Goal: Task Accomplishment & Management: Use online tool/utility

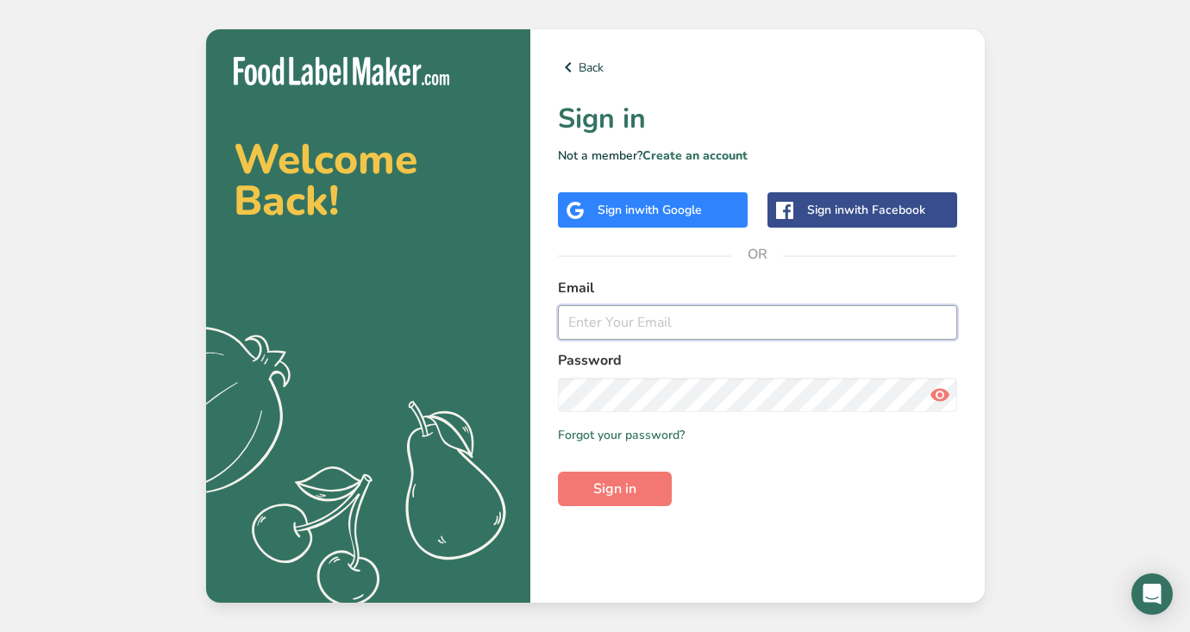
click at [622, 331] on input "email" at bounding box center [757, 322] width 399 height 34
type input "[EMAIL_ADDRESS][DOMAIN_NAME]"
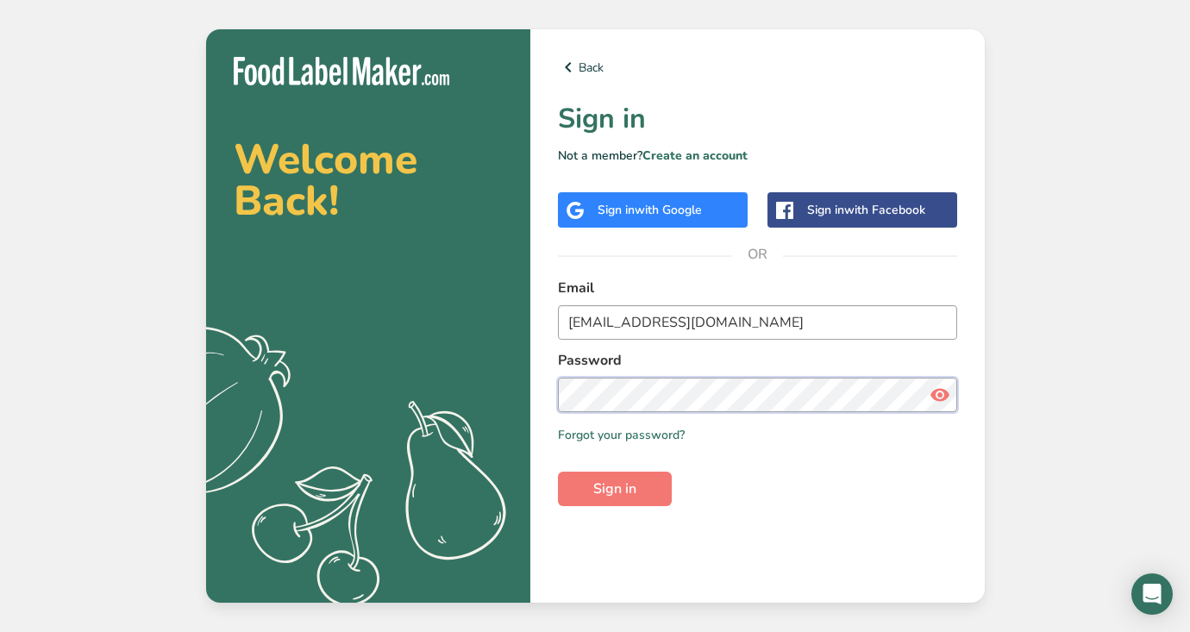
click at [616, 489] on button "Sign in" at bounding box center [615, 489] width 114 height 34
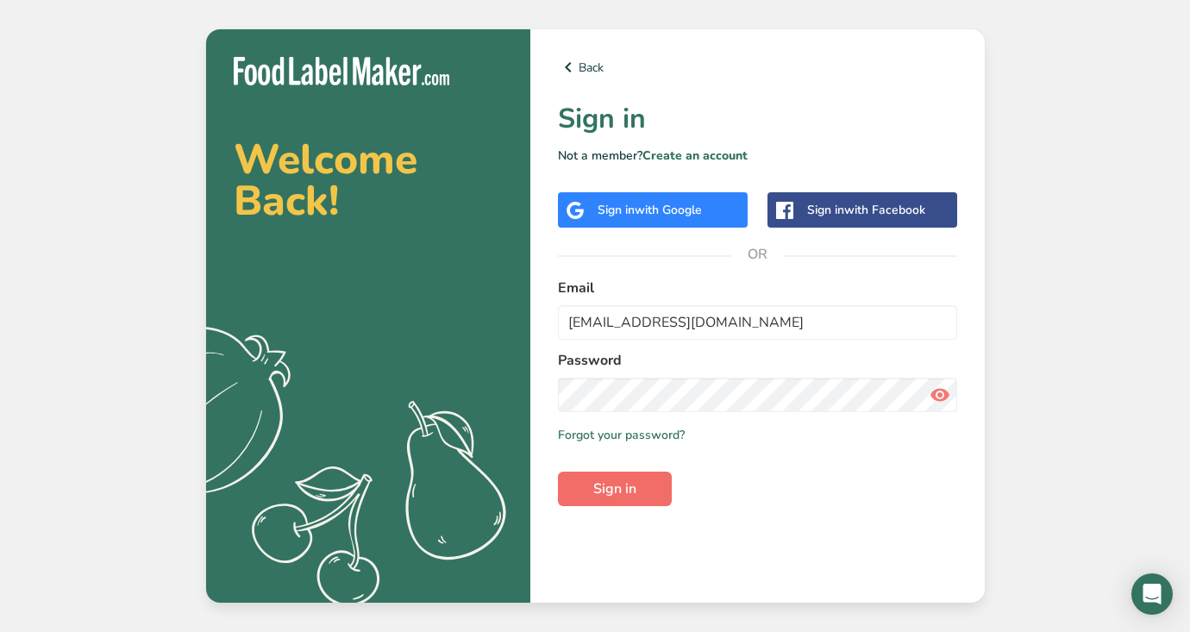
click at [593, 497] on span "Sign in" at bounding box center [614, 488] width 43 height 21
click at [648, 489] on button "Sign in" at bounding box center [615, 489] width 114 height 34
click at [940, 402] on icon at bounding box center [939, 394] width 21 height 31
click at [940, 401] on icon at bounding box center [939, 394] width 21 height 31
click at [653, 503] on button "Sign in" at bounding box center [615, 489] width 114 height 34
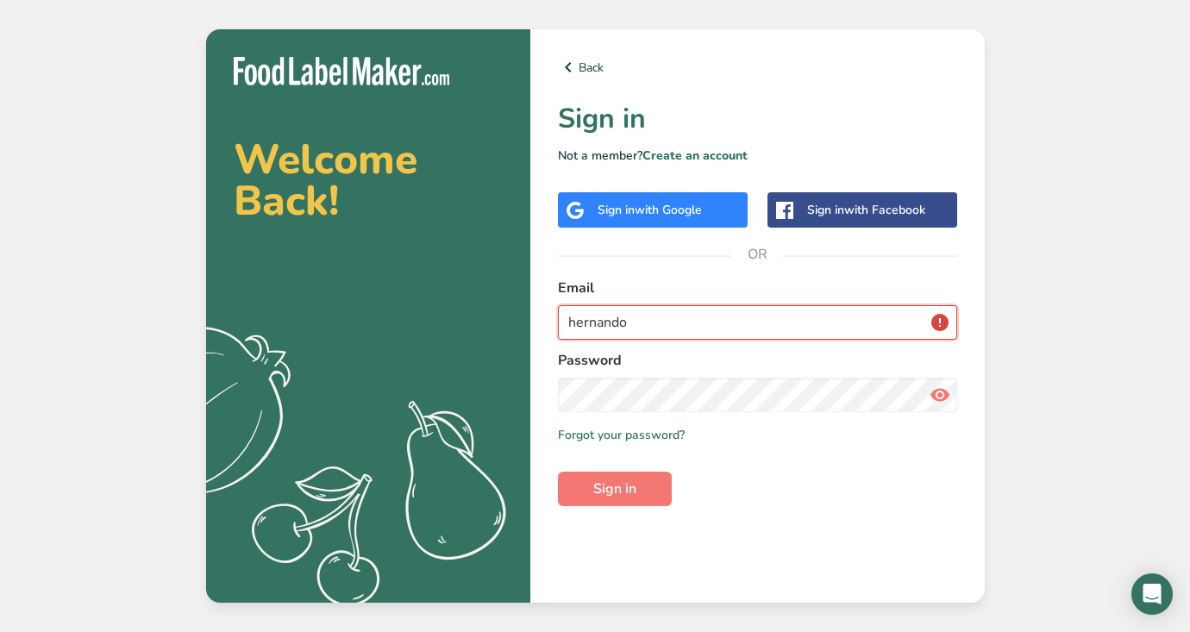
click at [944, 326] on input "hernando" at bounding box center [757, 322] width 399 height 34
click at [917, 324] on input "hernando" at bounding box center [757, 322] width 399 height 34
click at [739, 324] on input "hernando" at bounding box center [757, 322] width 399 height 34
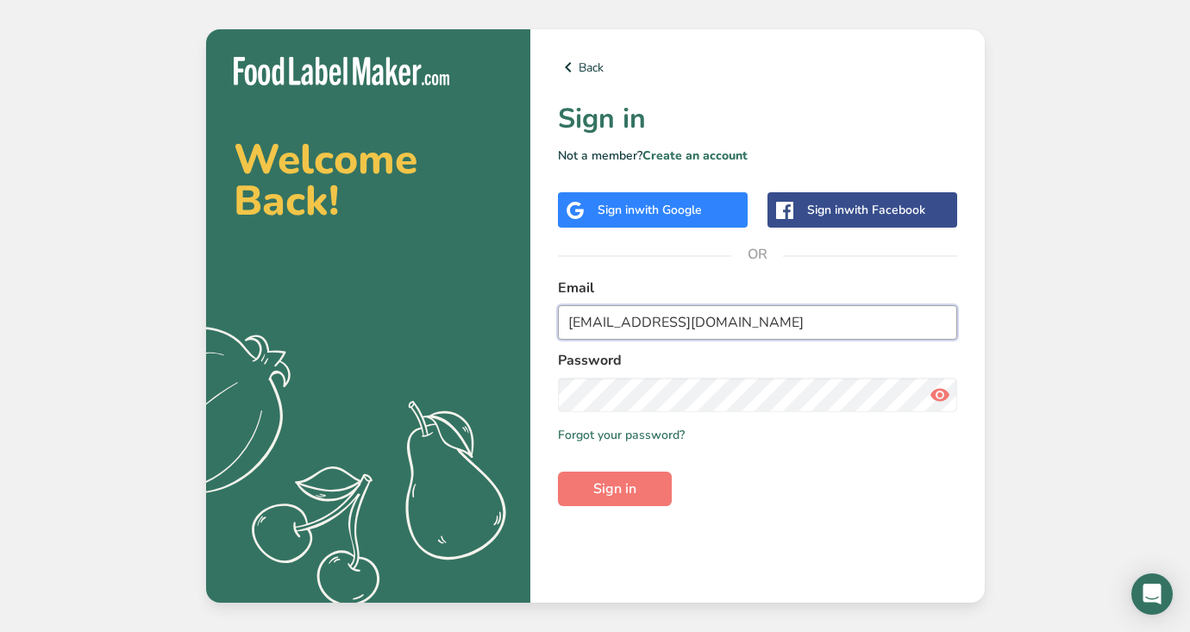
type input "[EMAIL_ADDRESS][DOMAIN_NAME]"
click at [614, 489] on button "Sign in" at bounding box center [615, 489] width 114 height 34
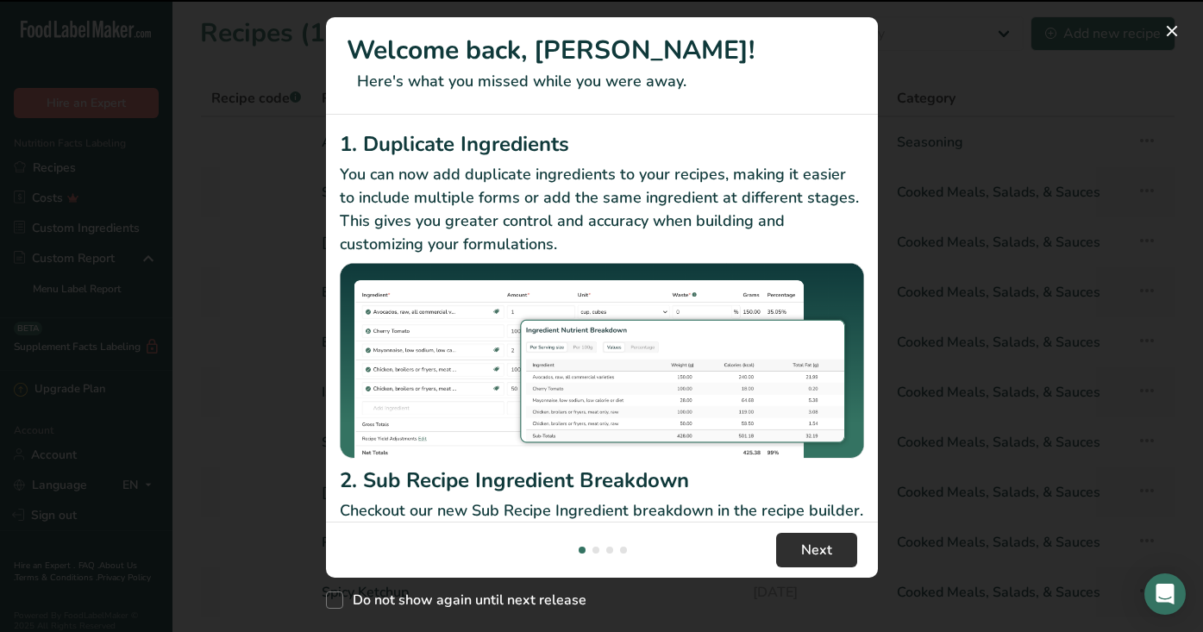
click at [815, 551] on span "Next" at bounding box center [816, 550] width 31 height 21
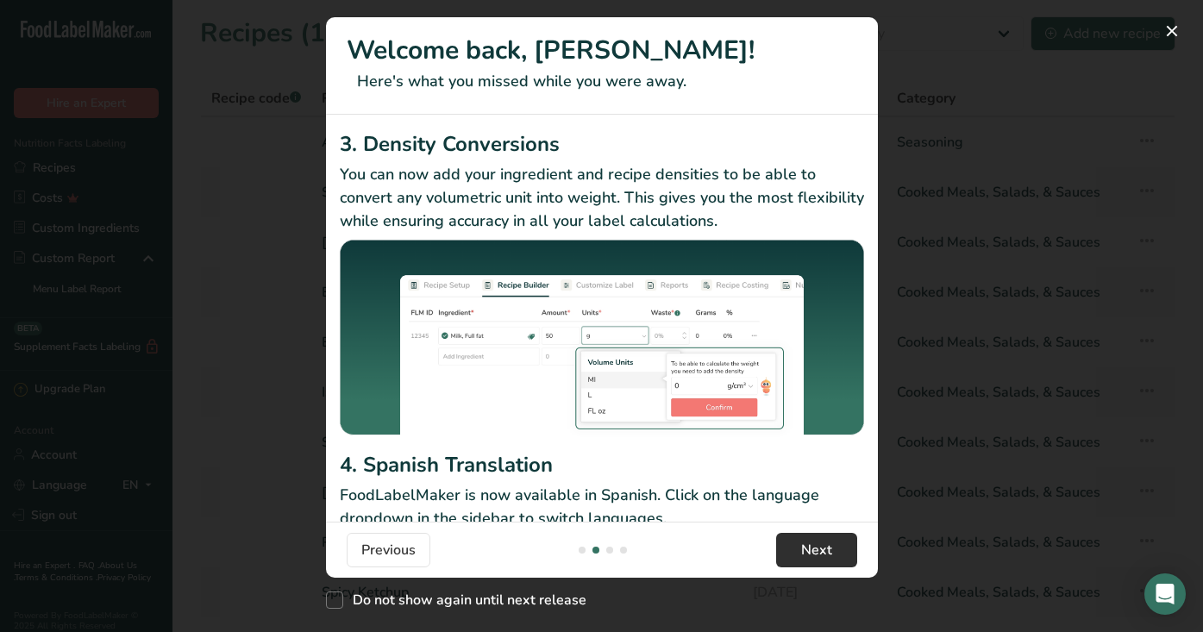
click at [814, 552] on span "Next" at bounding box center [816, 550] width 31 height 21
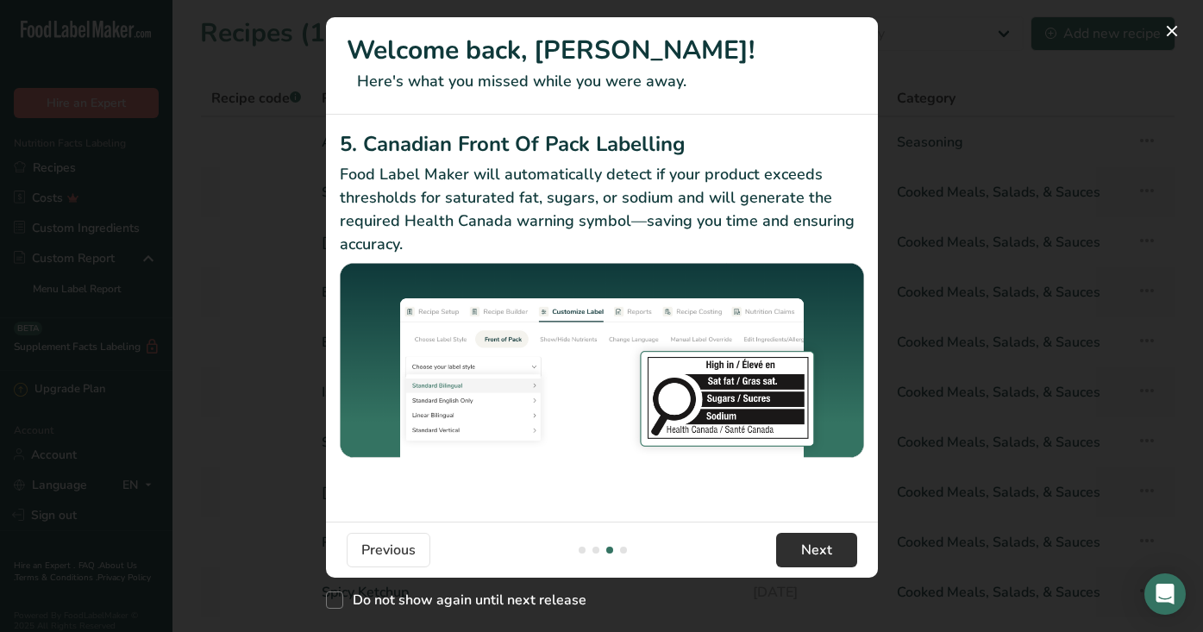
click at [814, 552] on span "Next" at bounding box center [816, 550] width 31 height 21
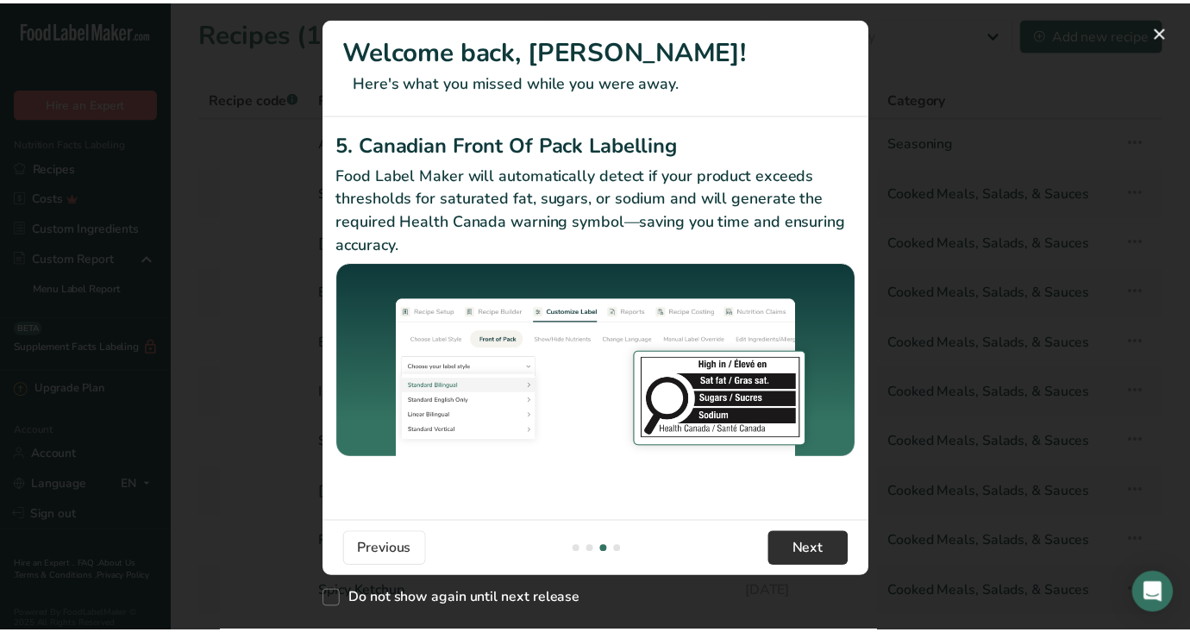
scroll to position [0, 1655]
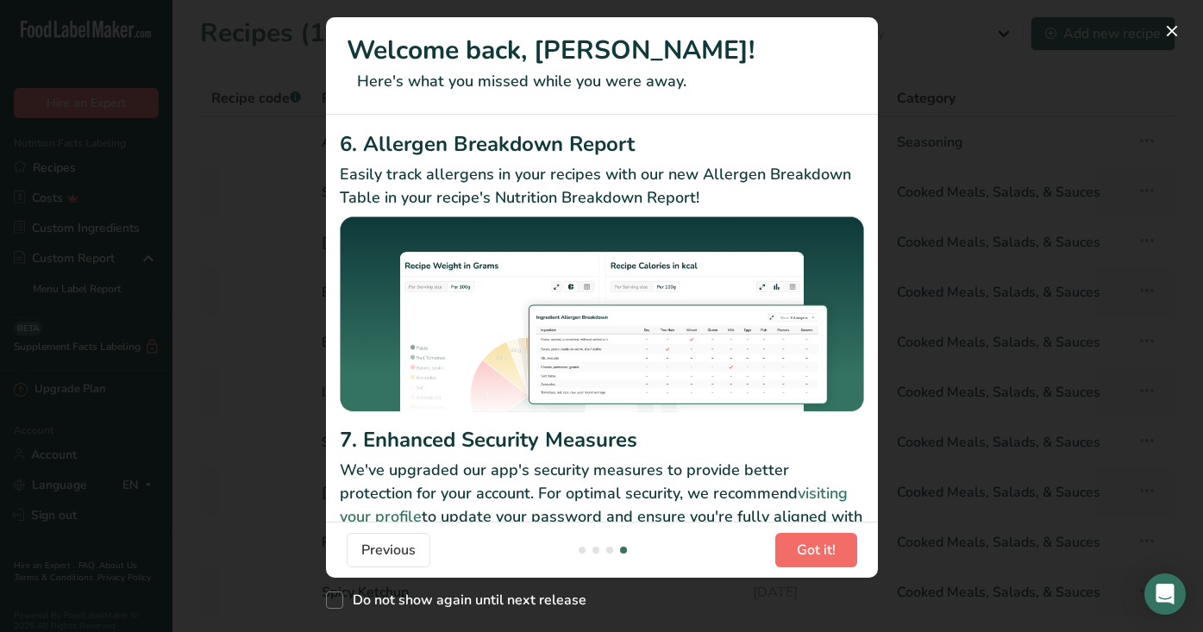
click at [814, 552] on span "Got it!" at bounding box center [816, 550] width 39 height 21
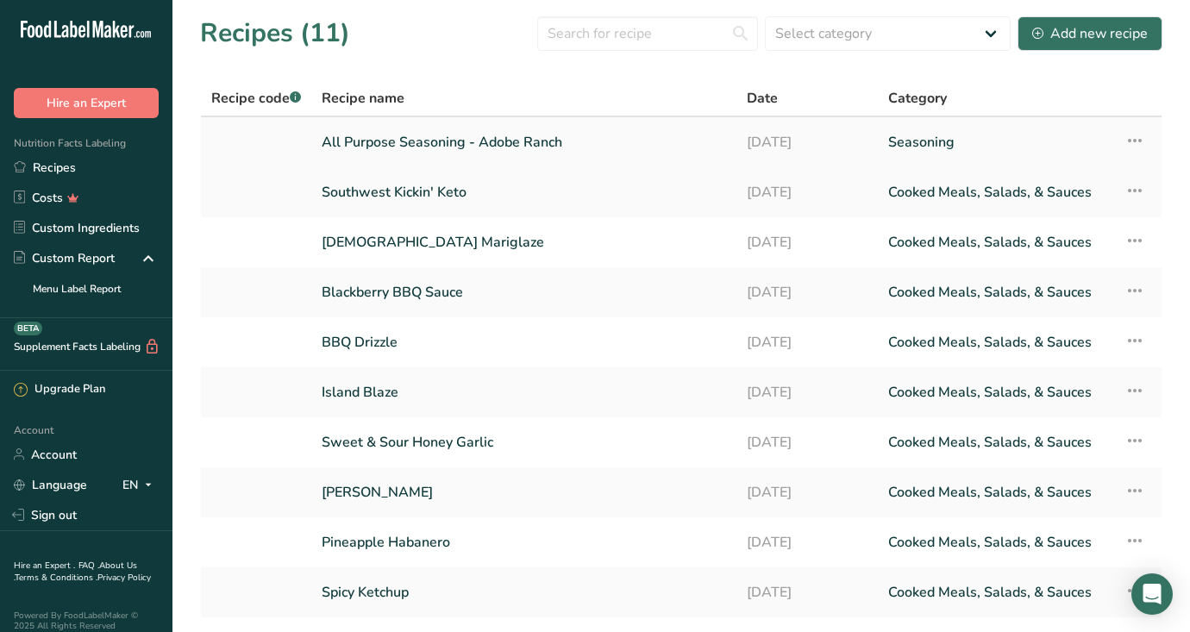
click at [467, 147] on link "All Purpose Seasoning - Adobe Ranch" at bounding box center [524, 142] width 404 height 36
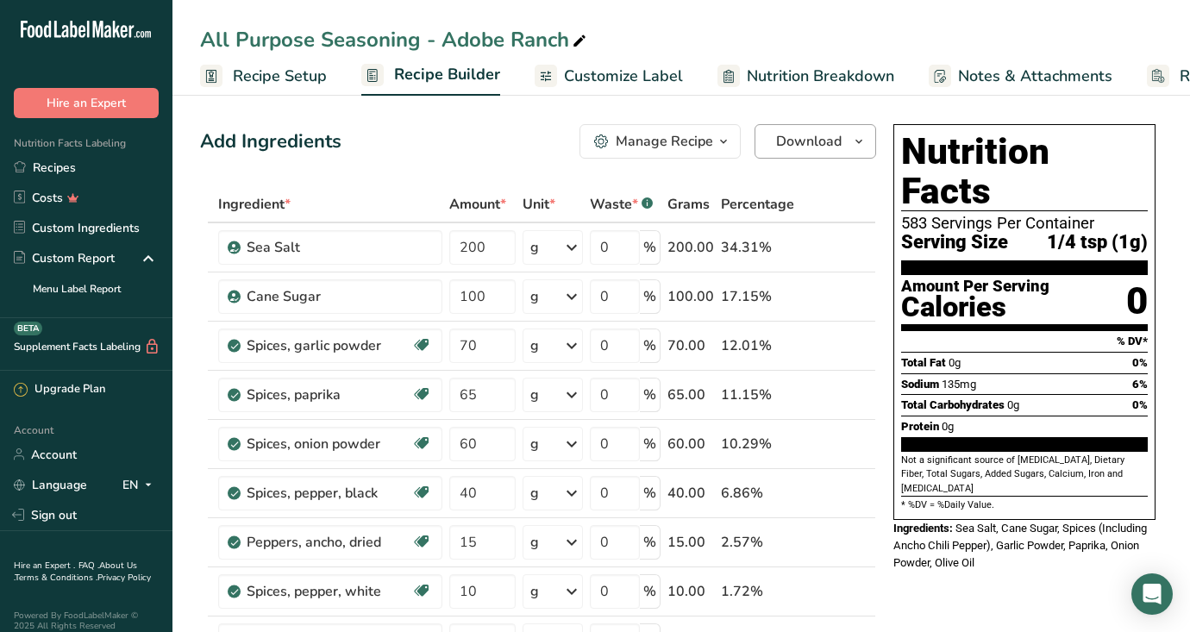
click at [804, 138] on span "Download" at bounding box center [809, 141] width 66 height 21
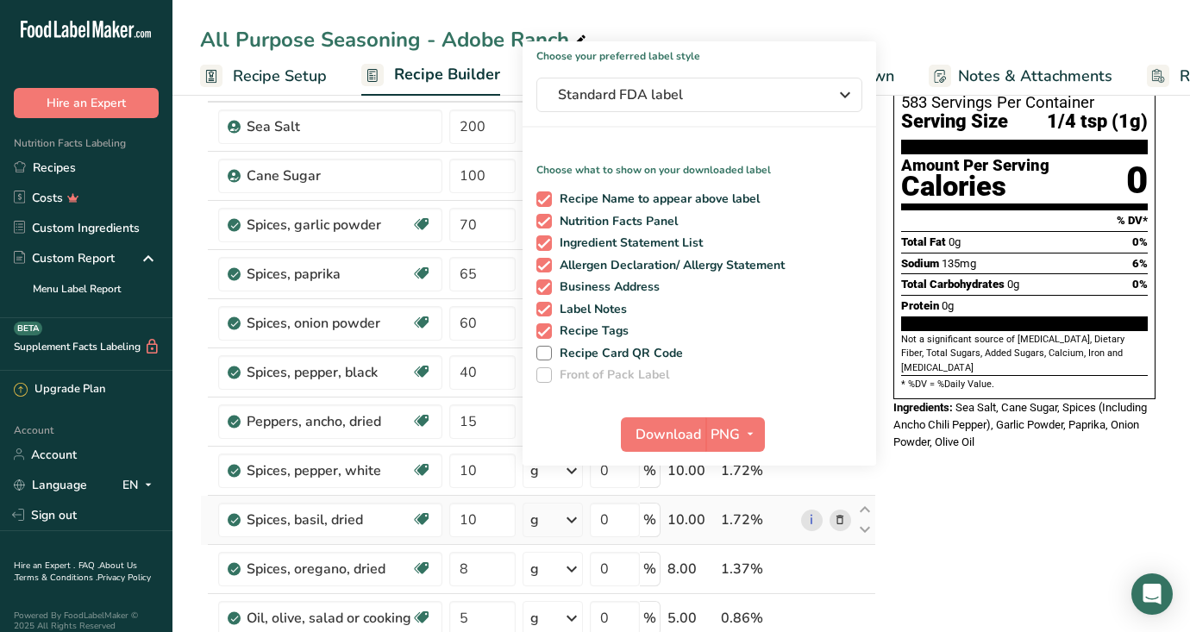
scroll to position [16, 0]
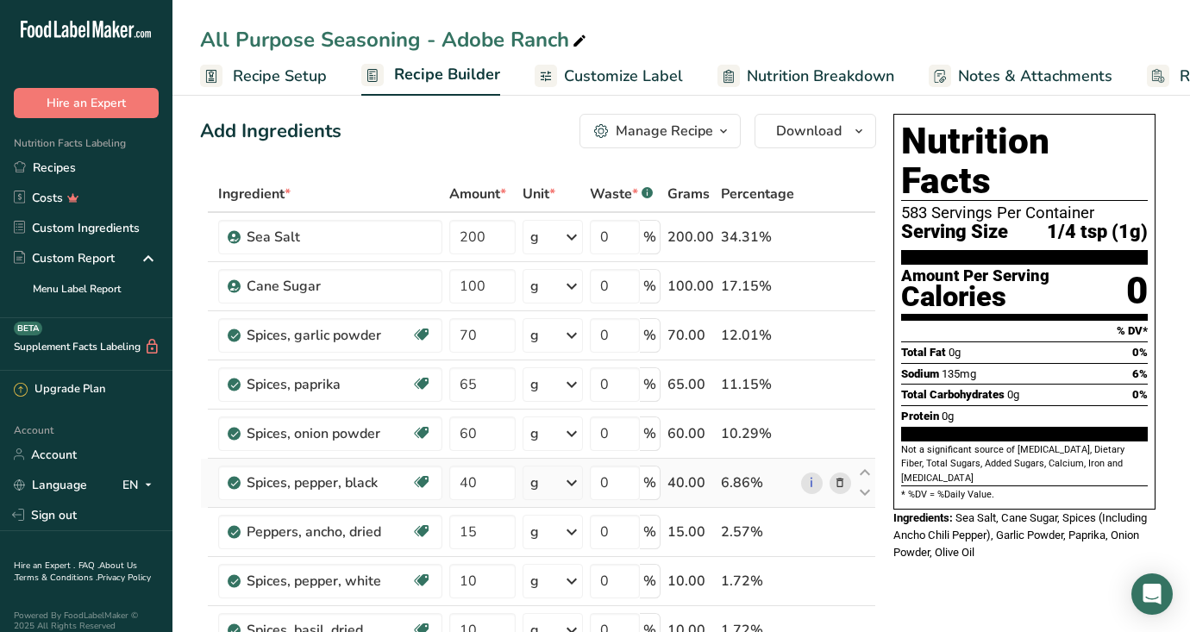
scroll to position [0, 0]
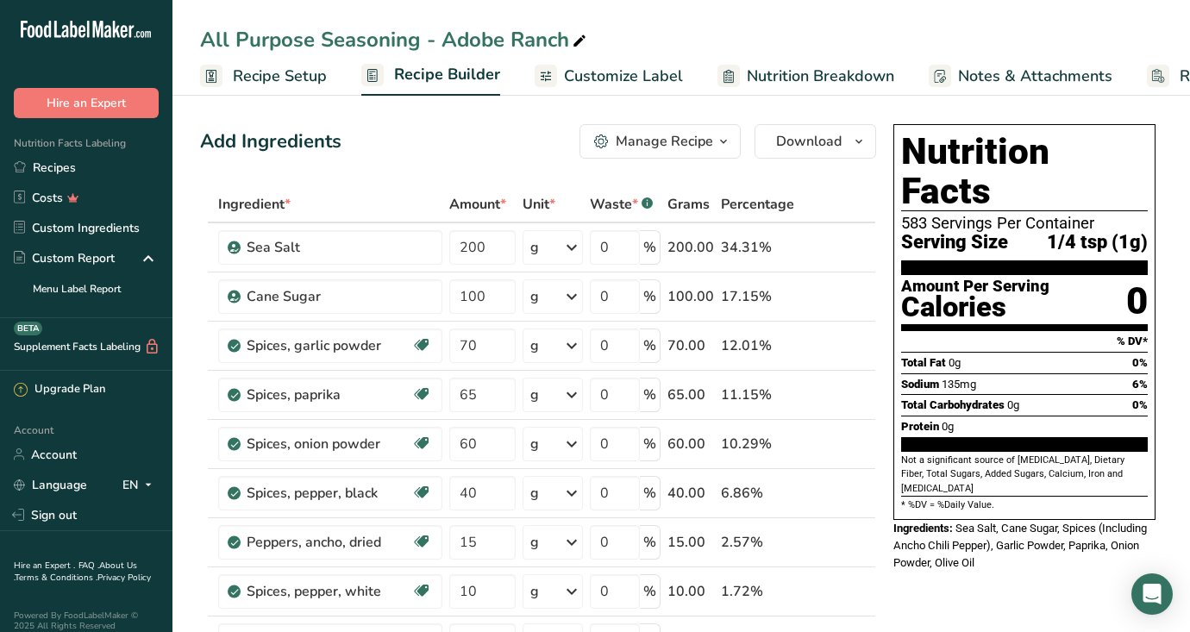
click at [616, 79] on span "Customize Label" at bounding box center [623, 76] width 119 height 23
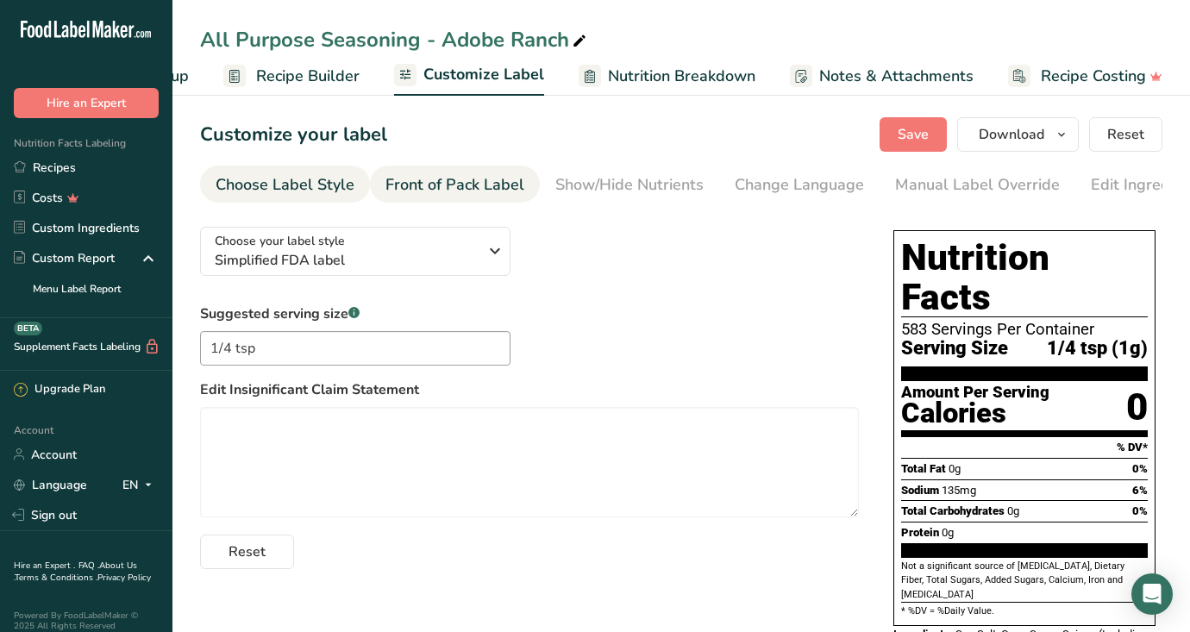
click at [421, 195] on div "Front of Pack Label" at bounding box center [454, 184] width 139 height 23
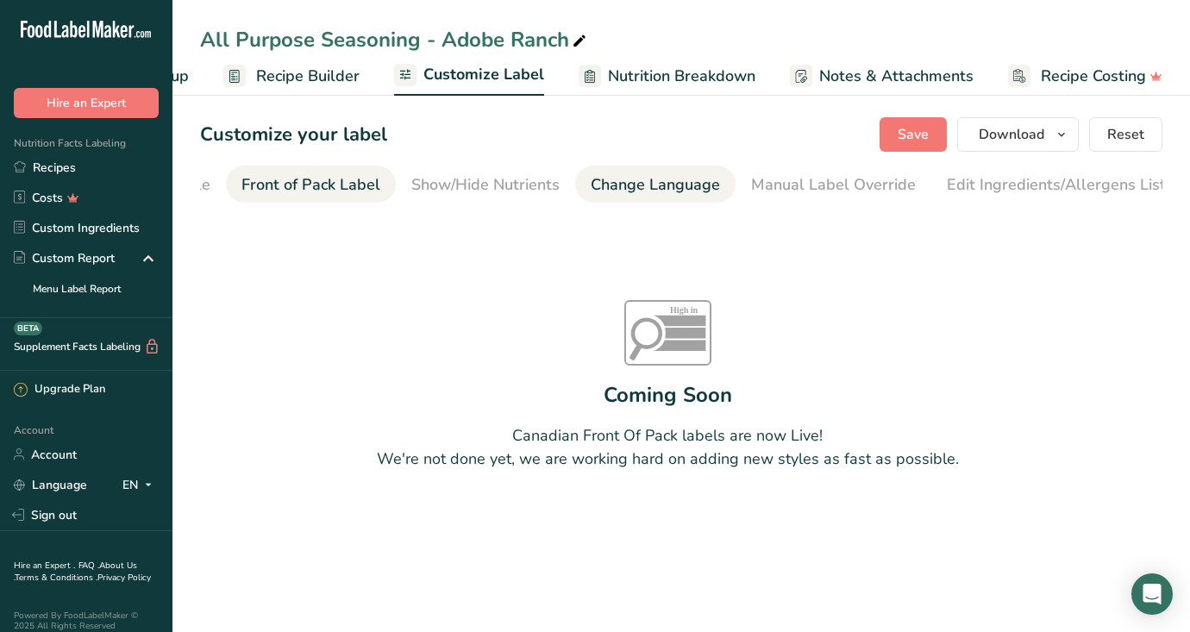
scroll to position [0, 167]
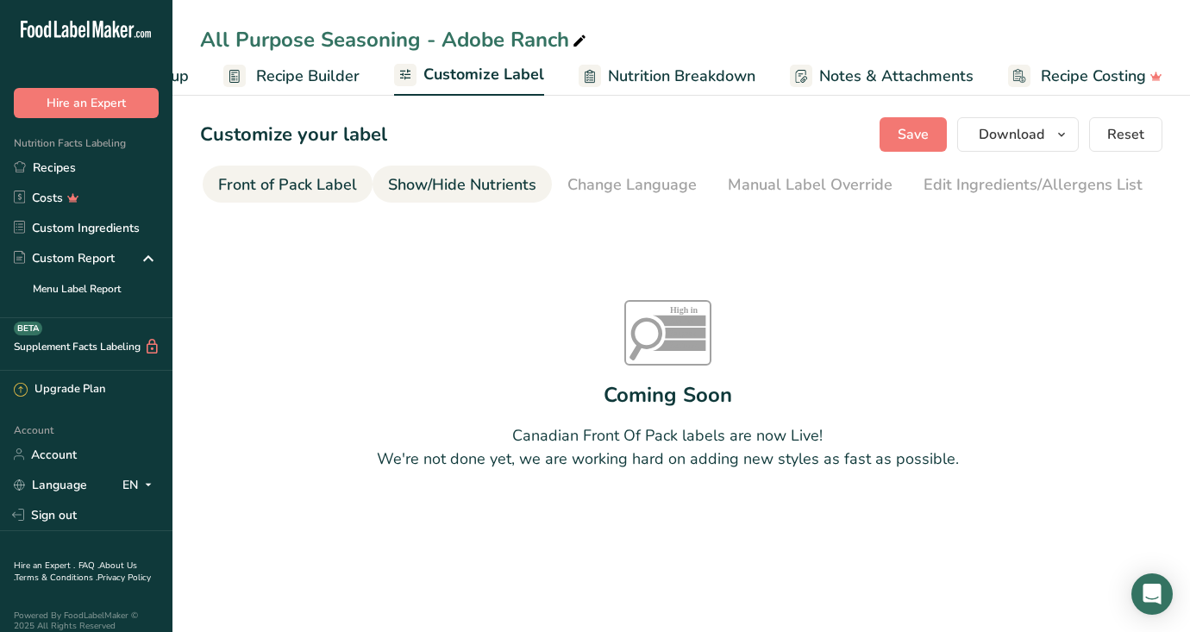
click at [512, 185] on div "Show/Hide Nutrients" at bounding box center [462, 184] width 148 height 23
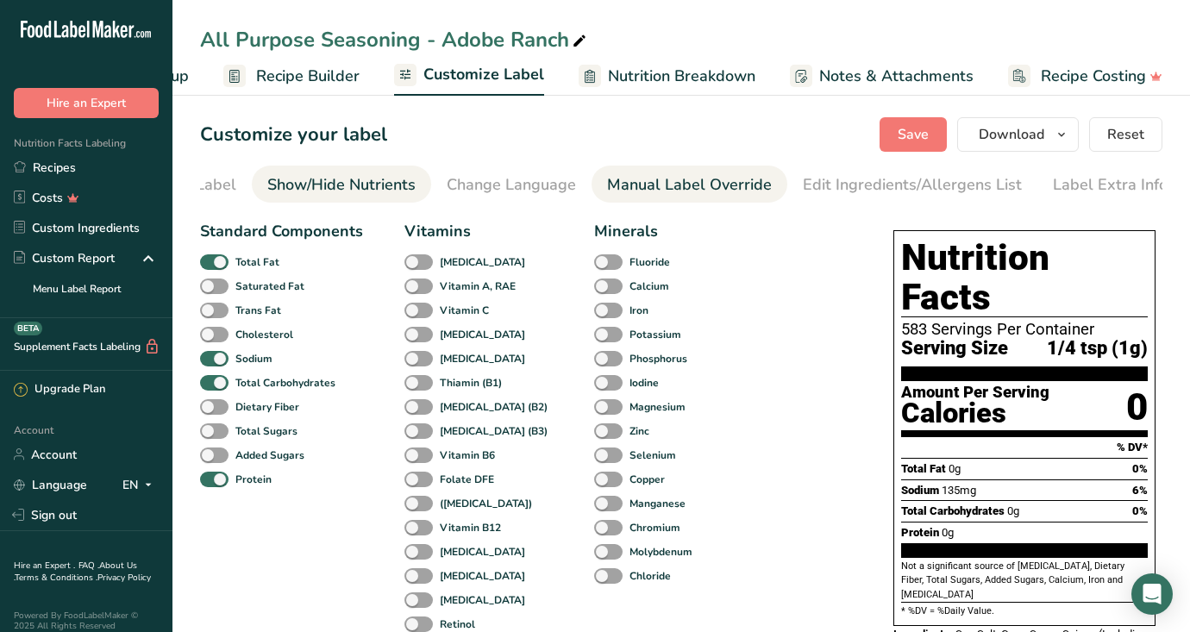
scroll to position [0, 291]
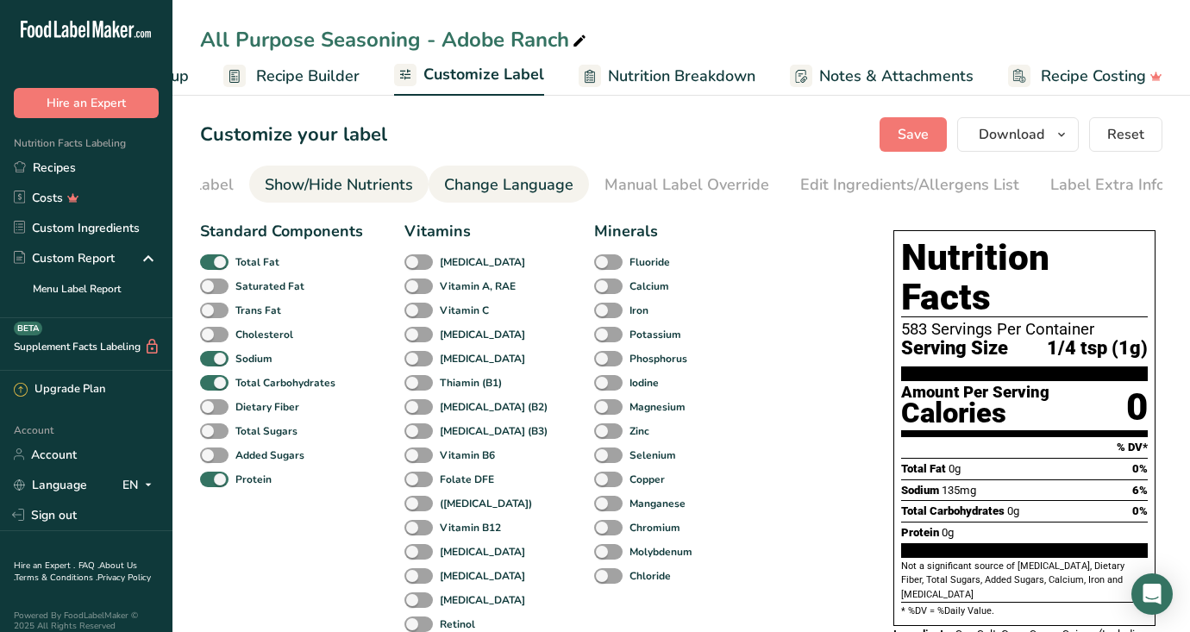
click at [542, 184] on div "Change Language" at bounding box center [508, 184] width 129 height 23
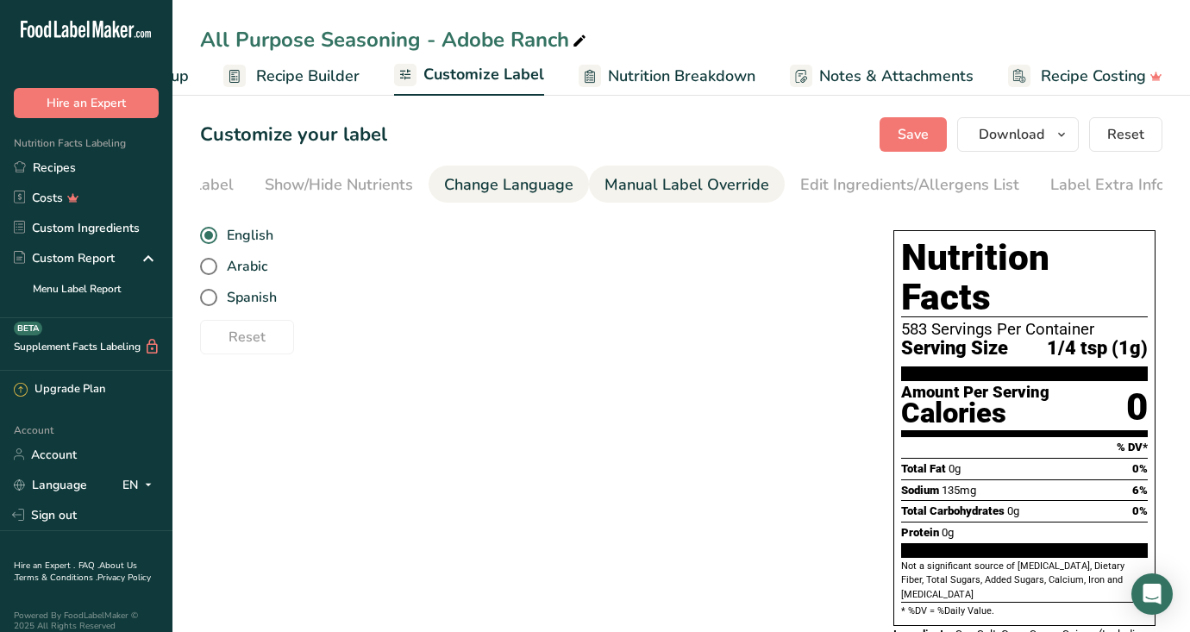
click at [619, 190] on div "Manual Label Override" at bounding box center [686, 184] width 165 height 23
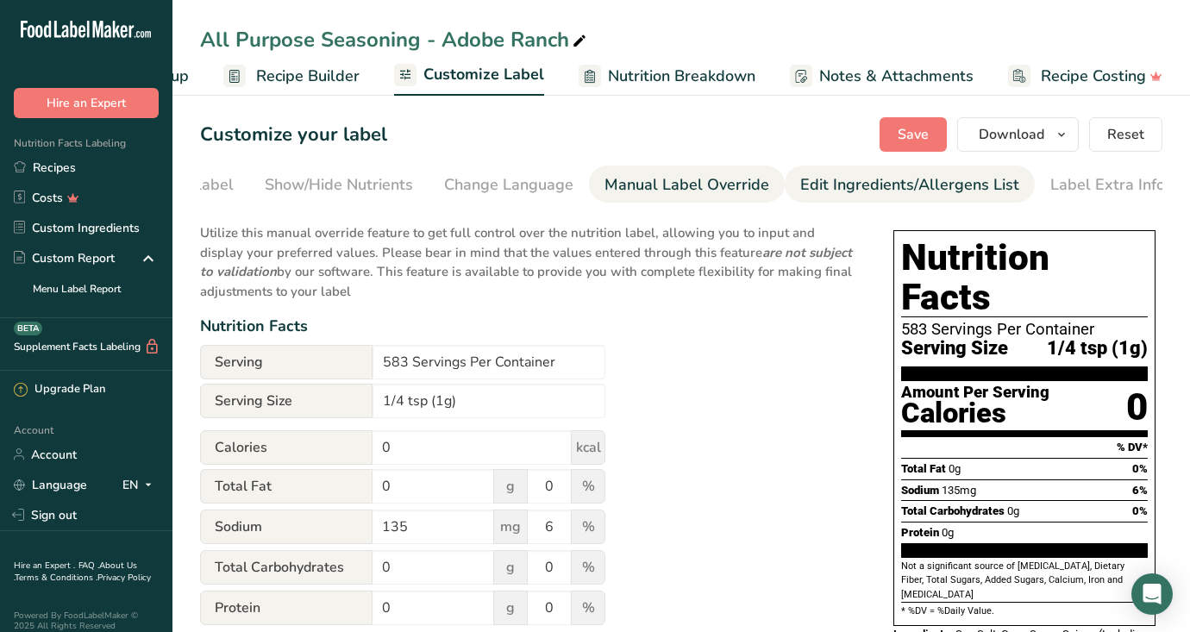
click at [834, 184] on div "Edit Ingredients/Allergens List" at bounding box center [909, 184] width 219 height 23
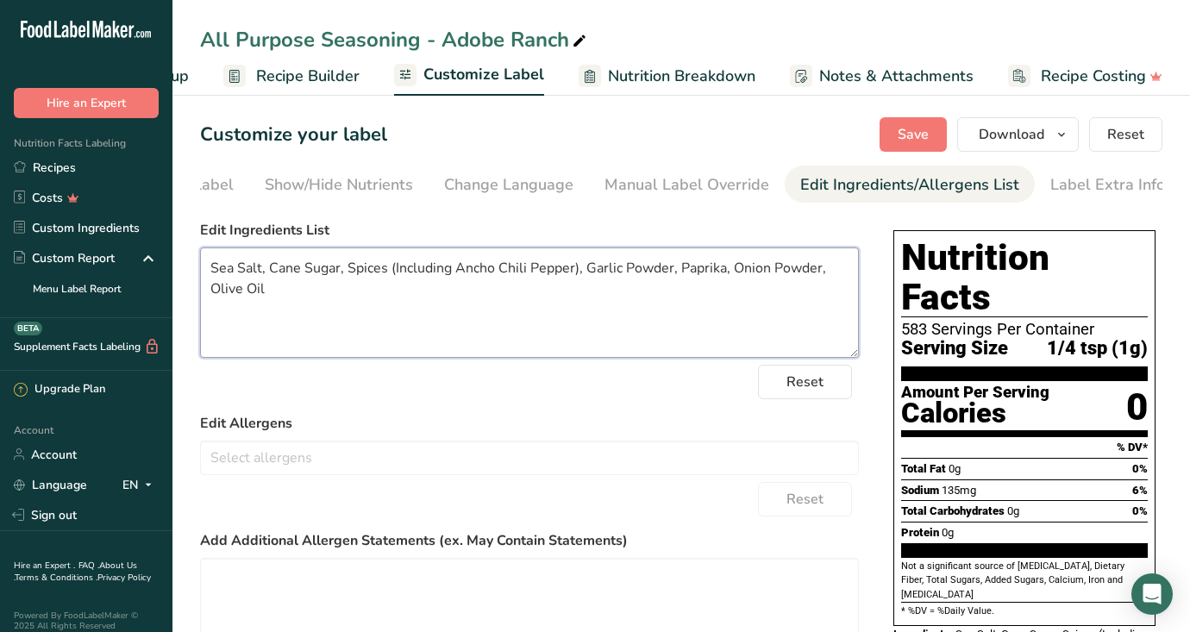
drag, startPoint x: 291, startPoint y: 294, endPoint x: 201, endPoint y: 268, distance: 93.3
click at [201, 268] on textarea "Sea Salt, Cane Sugar, Spices (Including Ancho Chili Pepper), Garlic Powder, Pap…" at bounding box center [529, 302] width 659 height 110
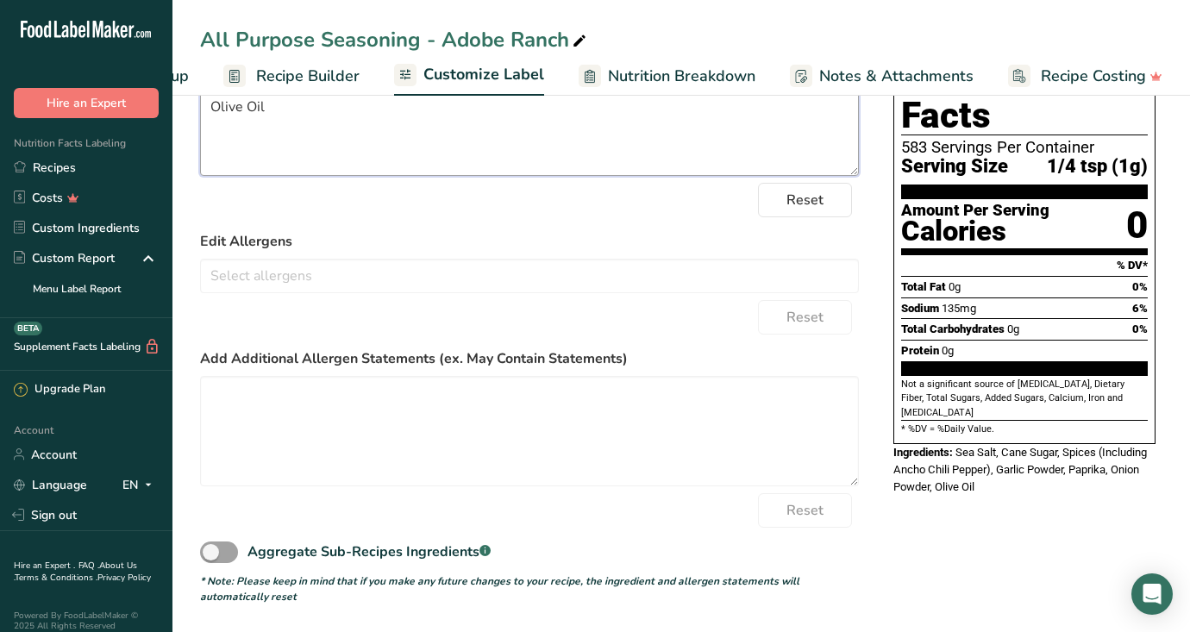
scroll to position [0, 0]
